Goal: Task Accomplishment & Management: Manage account settings

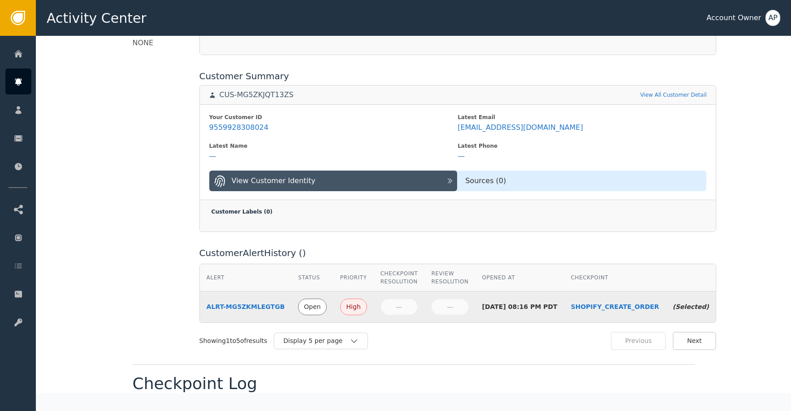
scroll to position [284, 0]
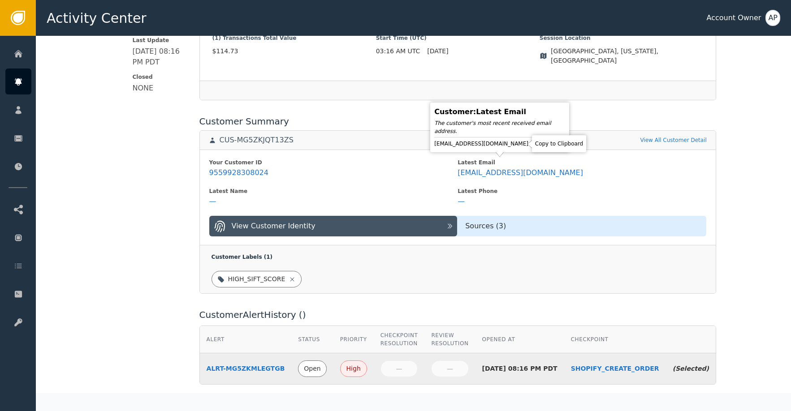
click at [532, 146] on icon at bounding box center [536, 143] width 9 height 9
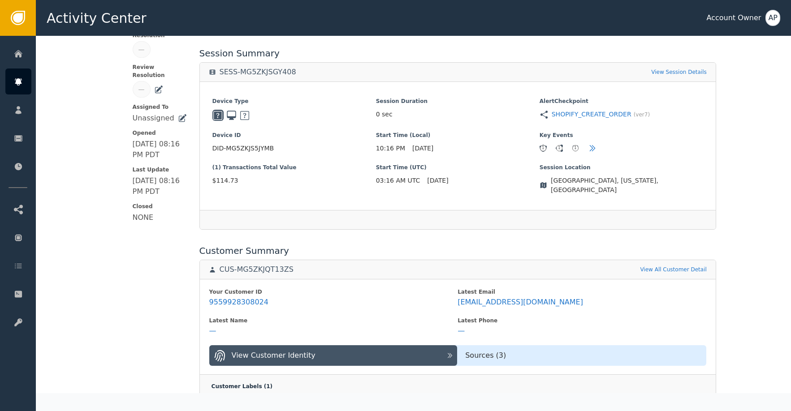
scroll to position [0, 0]
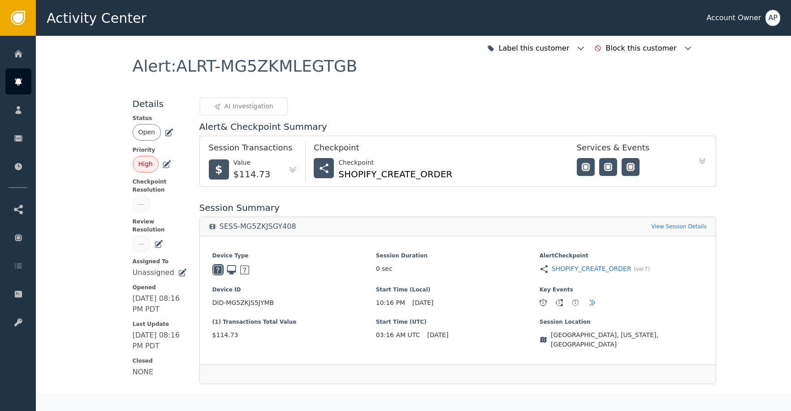
click at [163, 137] on div "Open" at bounding box center [160, 132] width 54 height 17
click at [148, 135] on div "Open" at bounding box center [146, 132] width 17 height 9
click at [164, 134] on icon at bounding box center [168, 132] width 9 height 9
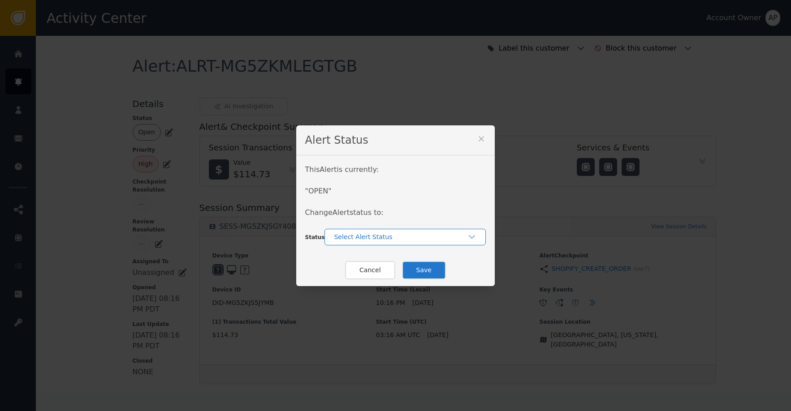
click at [382, 240] on div "Select Alert Status" at bounding box center [400, 236] width 133 height 9
click at [385, 276] on div "Closed" at bounding box center [404, 274] width 143 height 9
click at [402, 273] on button "Save" at bounding box center [424, 270] width 44 height 18
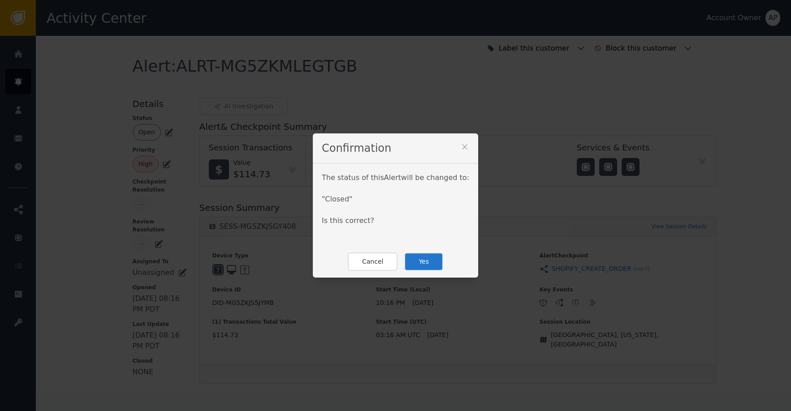
click at [410, 272] on div "Cancel Yes" at bounding box center [395, 262] width 165 height 32
click at [405, 264] on button "Yes" at bounding box center [423, 262] width 39 height 18
